Goal: Task Accomplishment & Management: Manage account settings

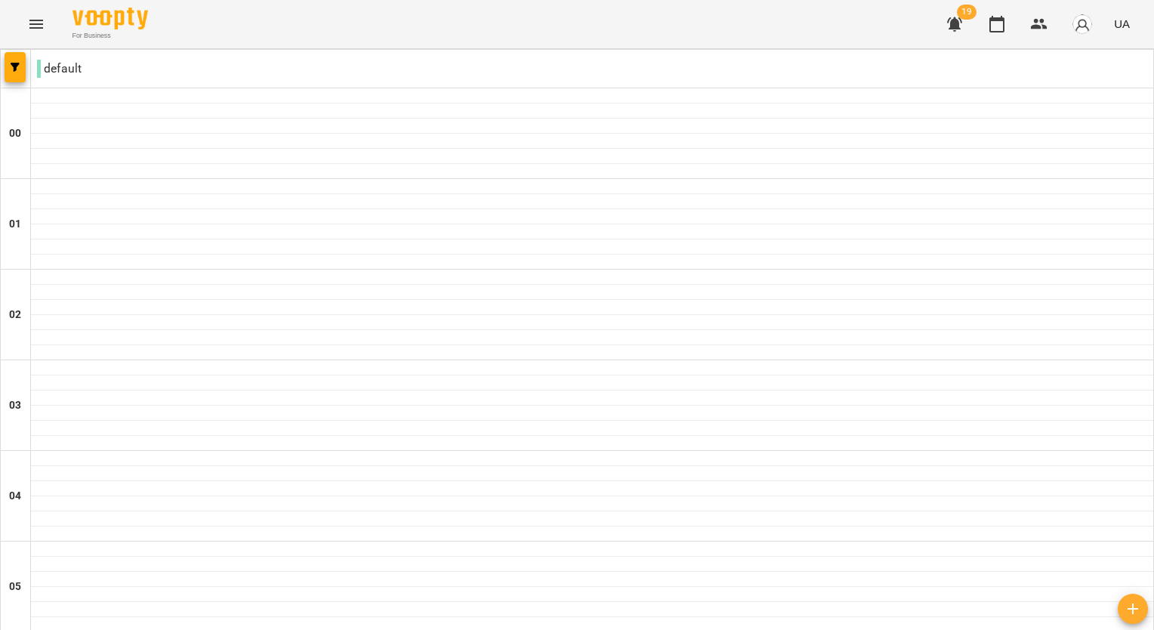
scroll to position [1643, 0]
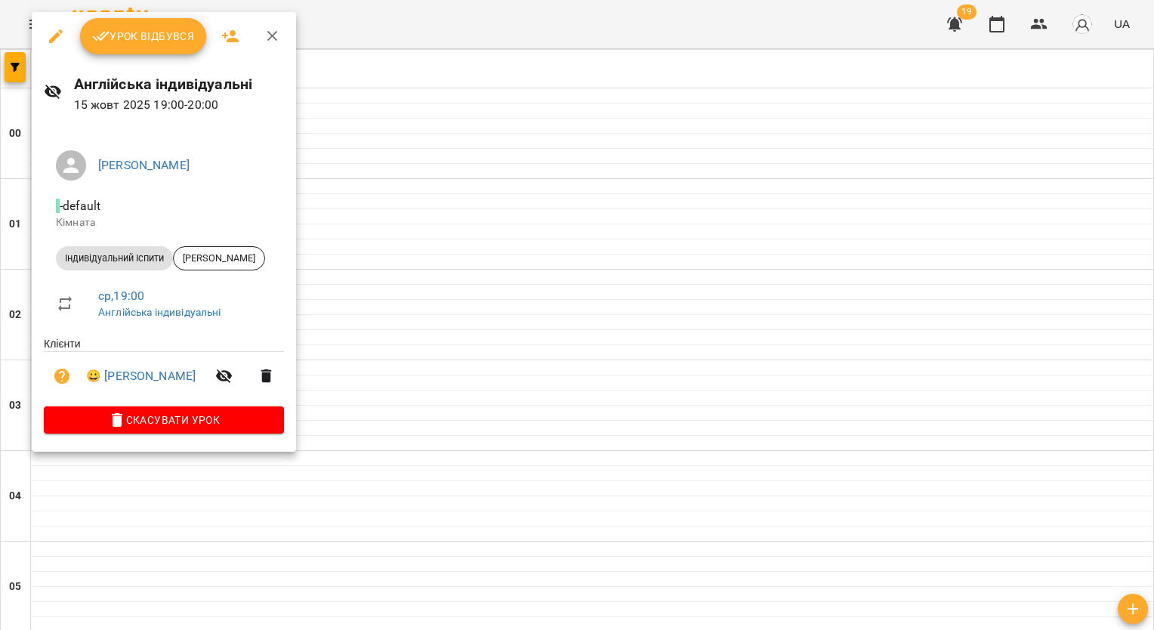
click at [127, 36] on span "Урок відбувся" at bounding box center [143, 36] width 103 height 18
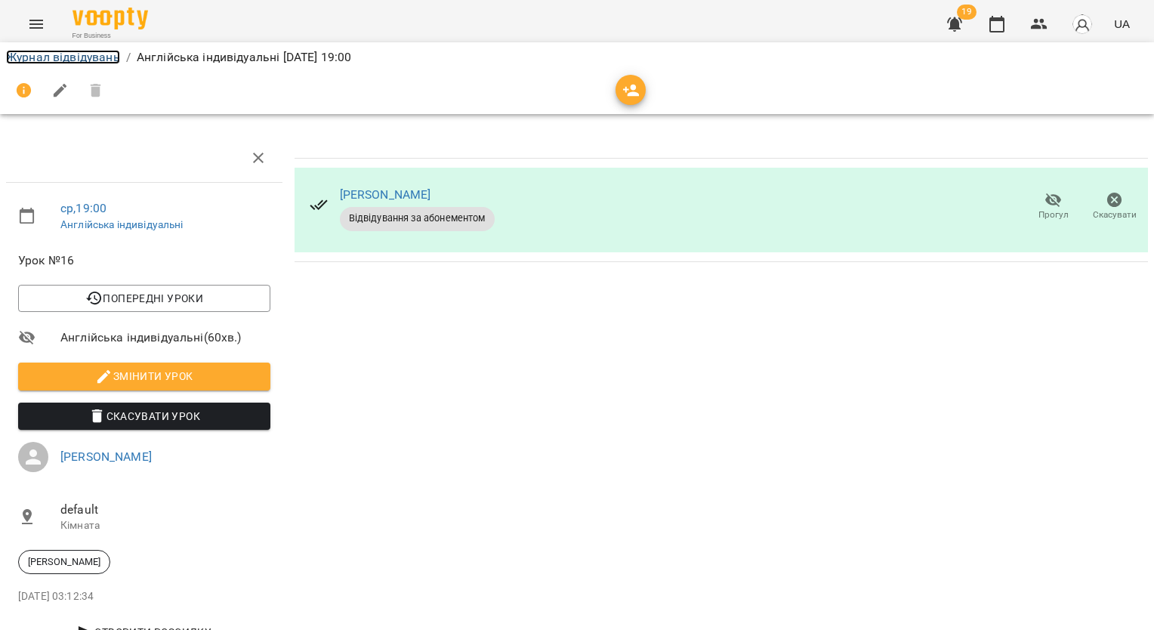
click at [111, 62] on link "Журнал відвідувань" at bounding box center [63, 57] width 114 height 14
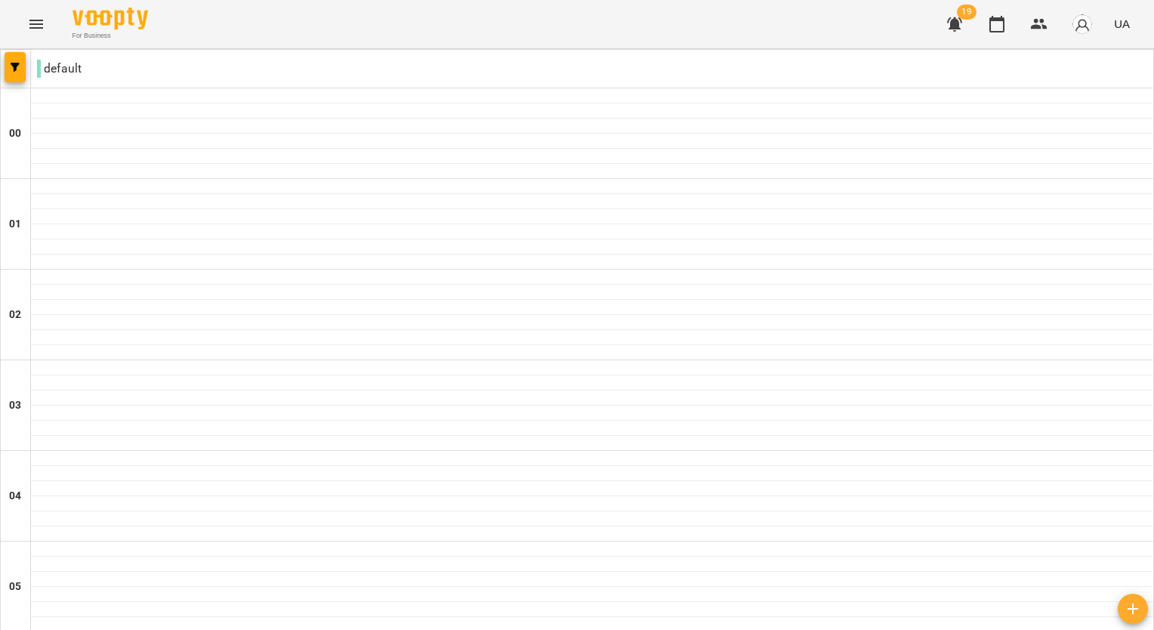
scroll to position [1586, 0]
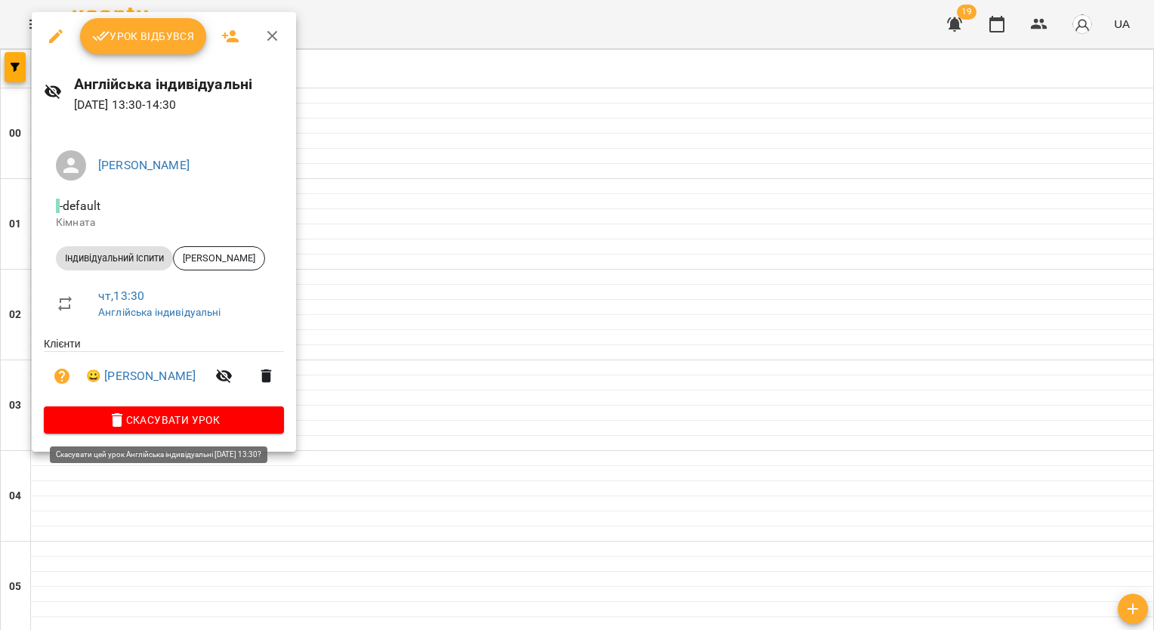
click at [164, 423] on span "Скасувати Урок" at bounding box center [164, 420] width 216 height 18
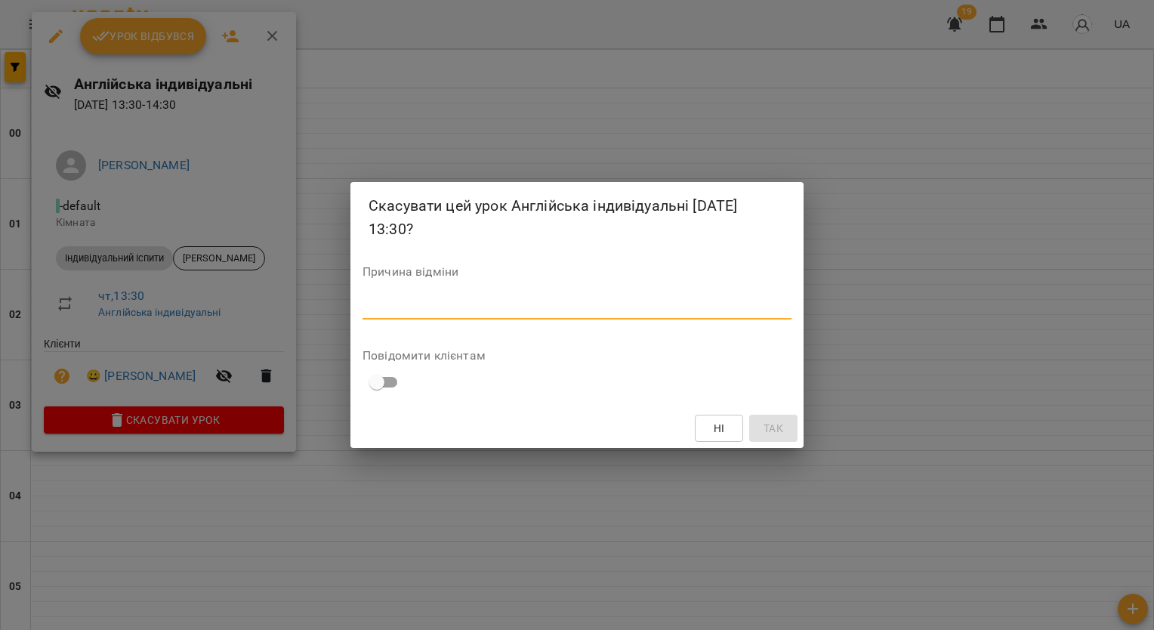
click at [429, 308] on textarea at bounding box center [577, 307] width 429 height 14
type textarea "**********"
click at [791, 433] on button "Так" at bounding box center [773, 428] width 48 height 27
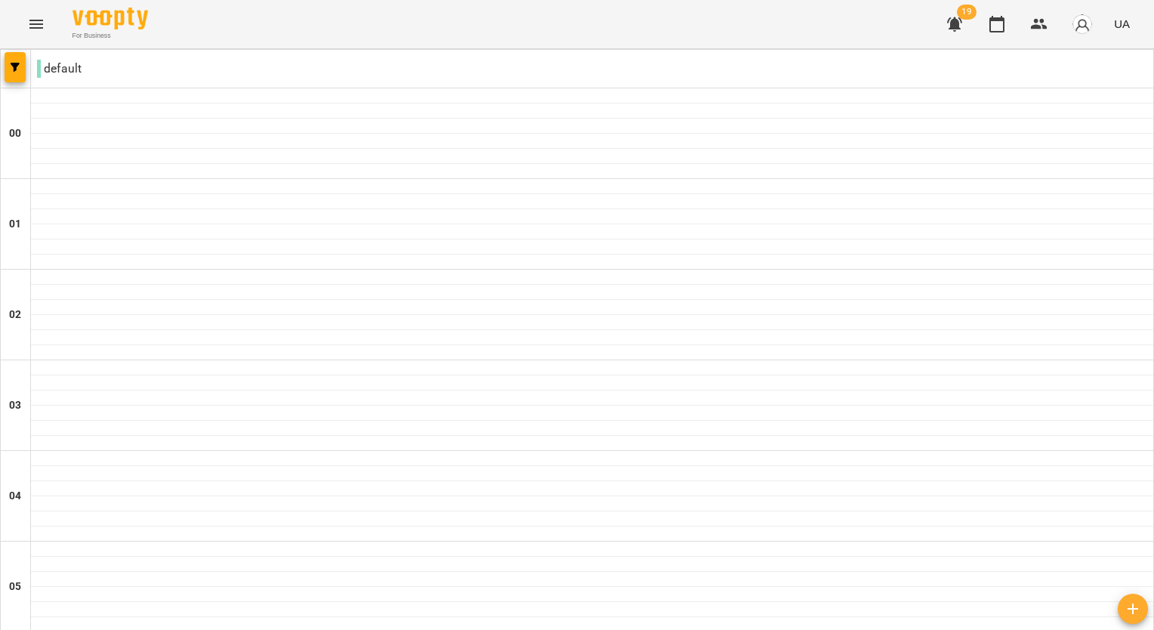
scroll to position [1209, 0]
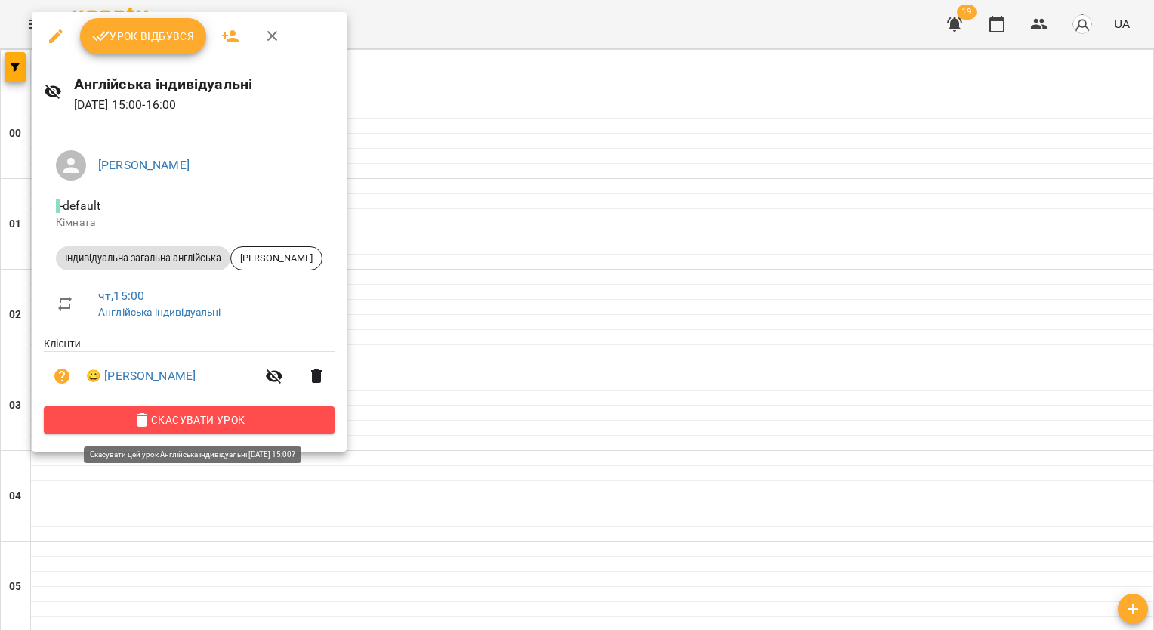
click at [168, 423] on span "Скасувати Урок" at bounding box center [189, 420] width 267 height 18
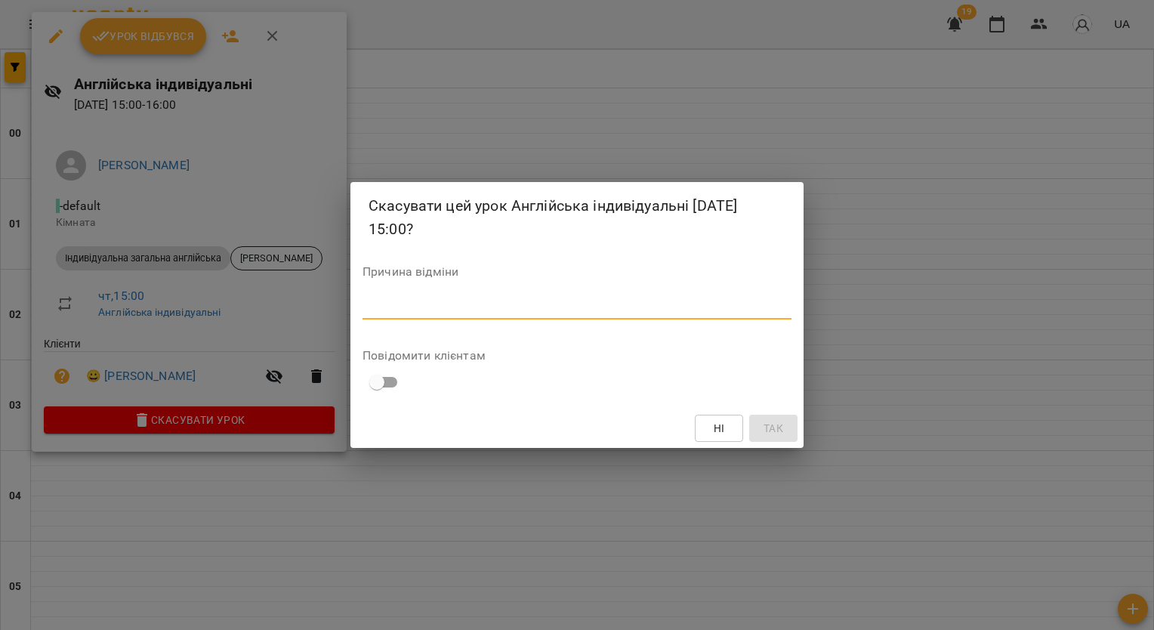
click at [363, 307] on textarea at bounding box center [577, 307] width 429 height 14
type textarea "**********"
click at [779, 425] on span "Так" at bounding box center [774, 428] width 20 height 18
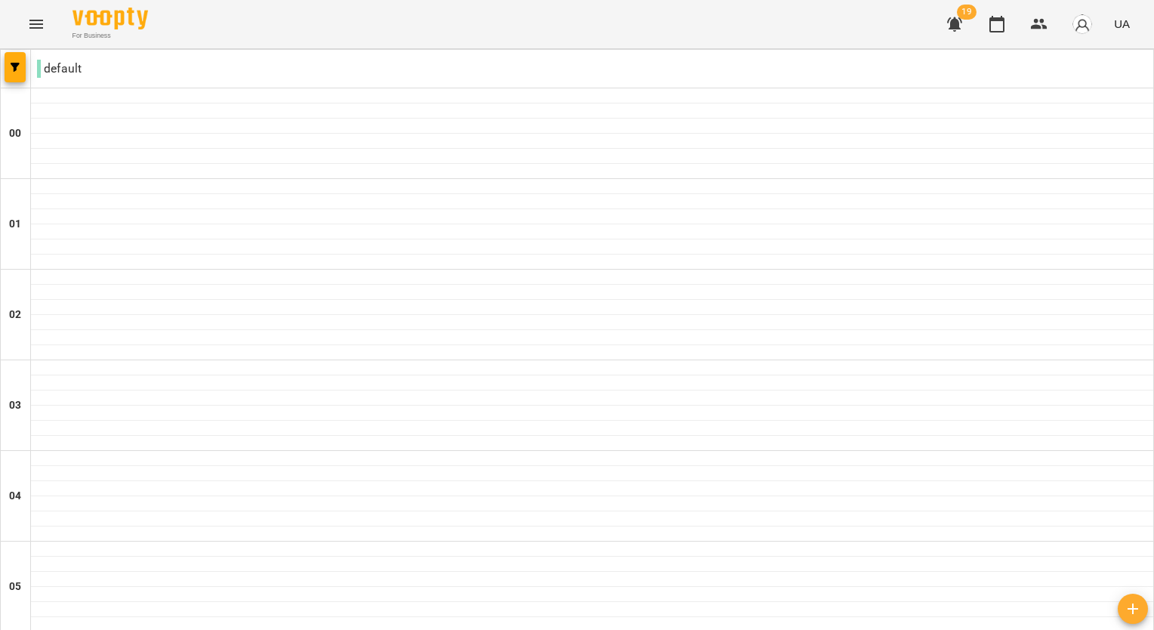
scroll to position [1435, 0]
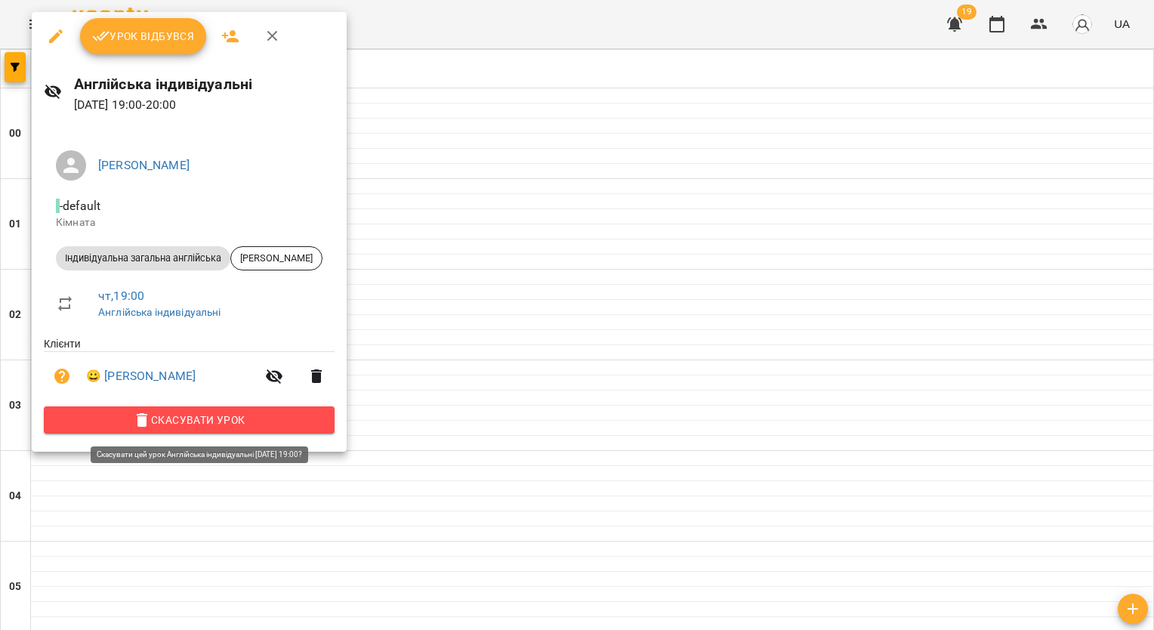
click at [284, 422] on span "Скасувати Урок" at bounding box center [189, 420] width 267 height 18
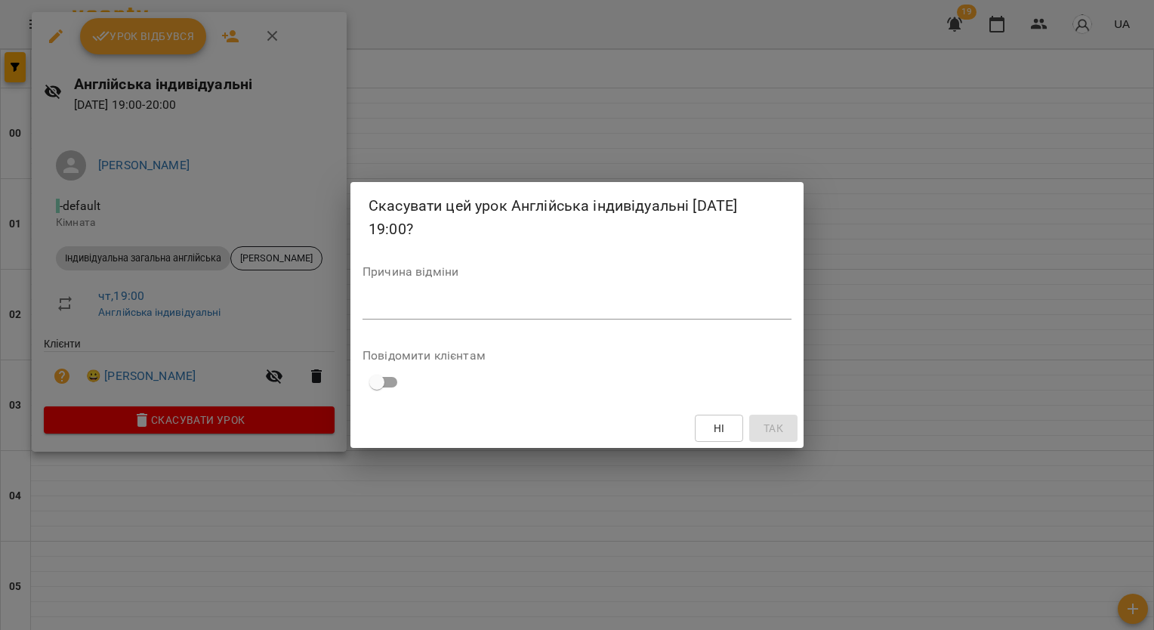
click at [446, 310] on textarea at bounding box center [577, 307] width 429 height 14
type textarea "**********"
click at [784, 416] on button "Так" at bounding box center [773, 428] width 48 height 27
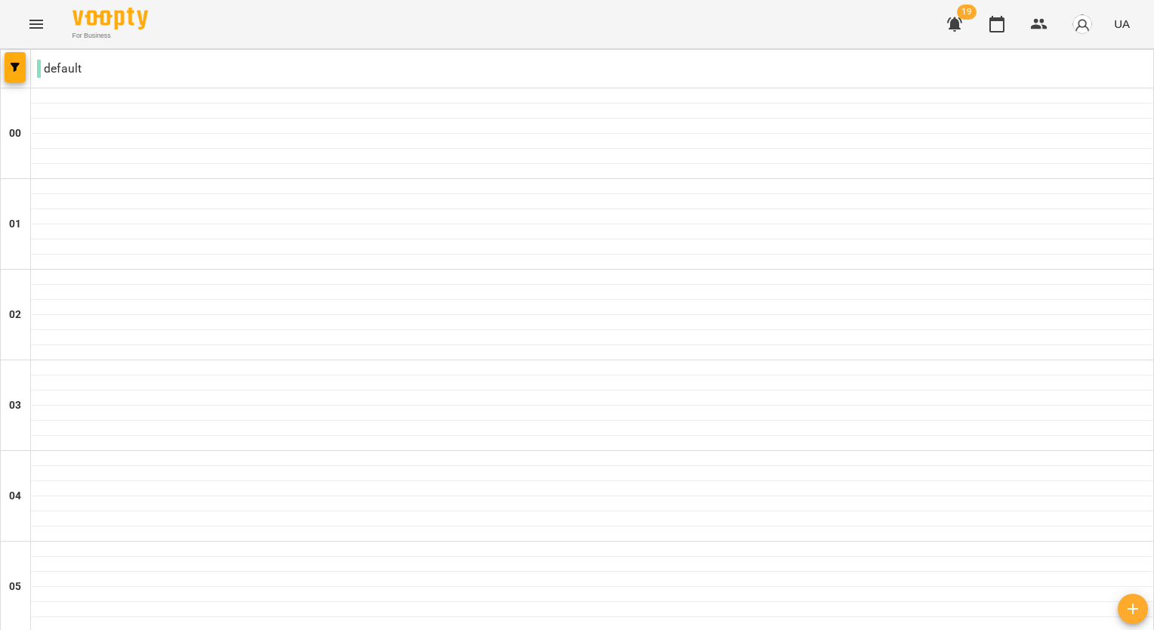
scroll to position [1133, 0]
